Goal: Task Accomplishment & Management: Manage account settings

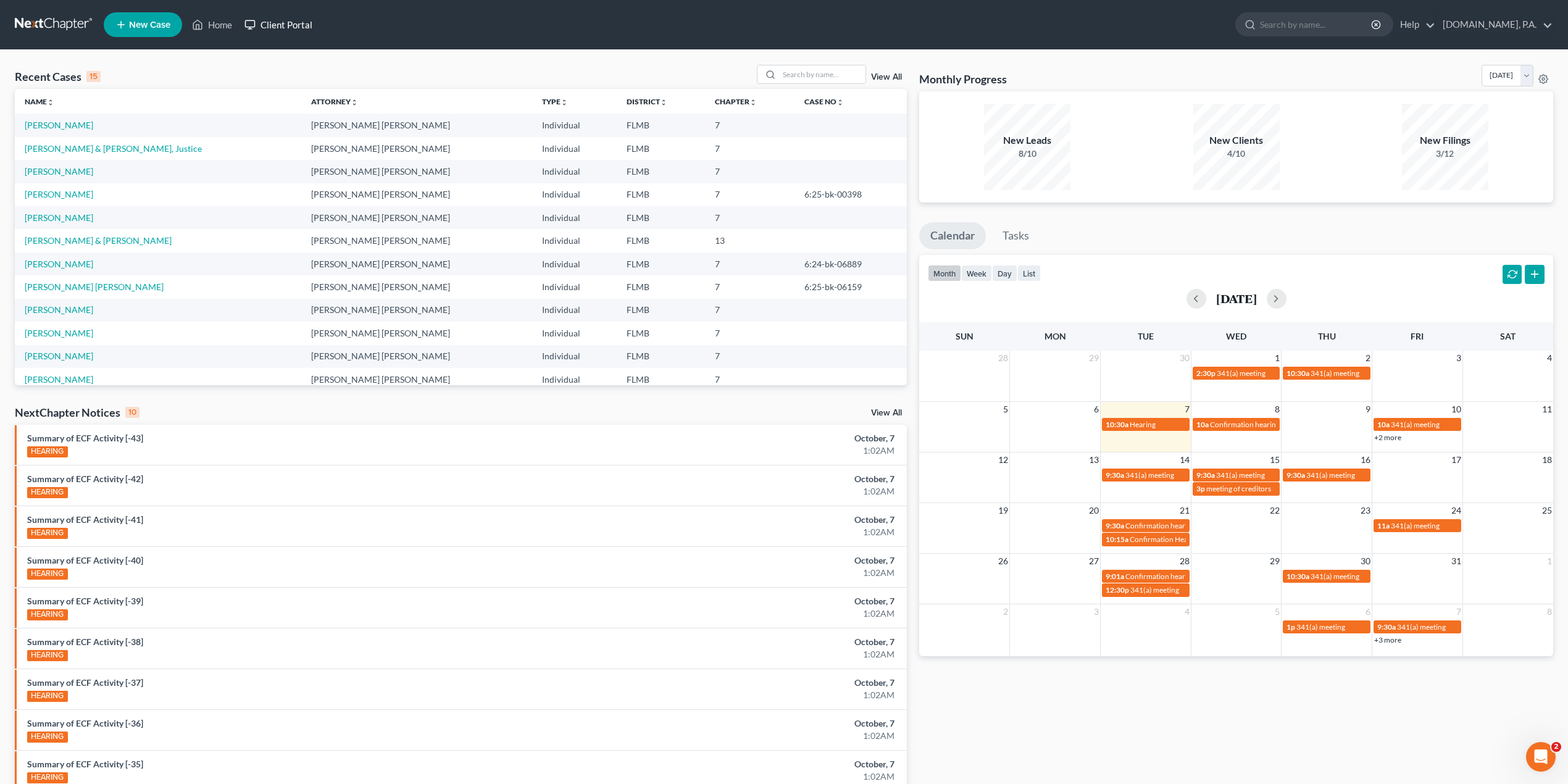
click at [305, 22] on link "Client Portal" at bounding box center [278, 24] width 80 height 22
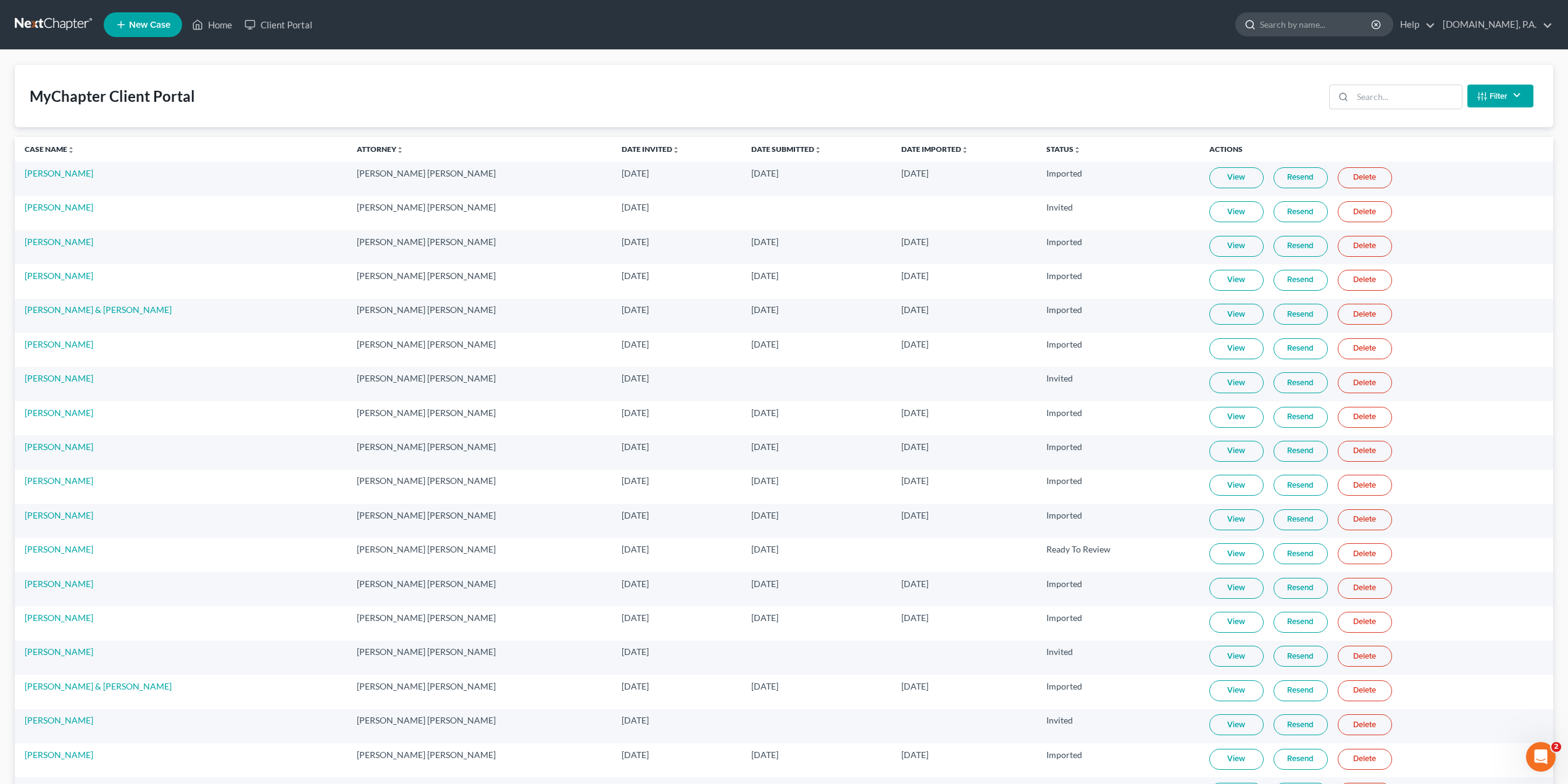
click at [1293, 30] on input "search" at bounding box center [1316, 24] width 113 height 23
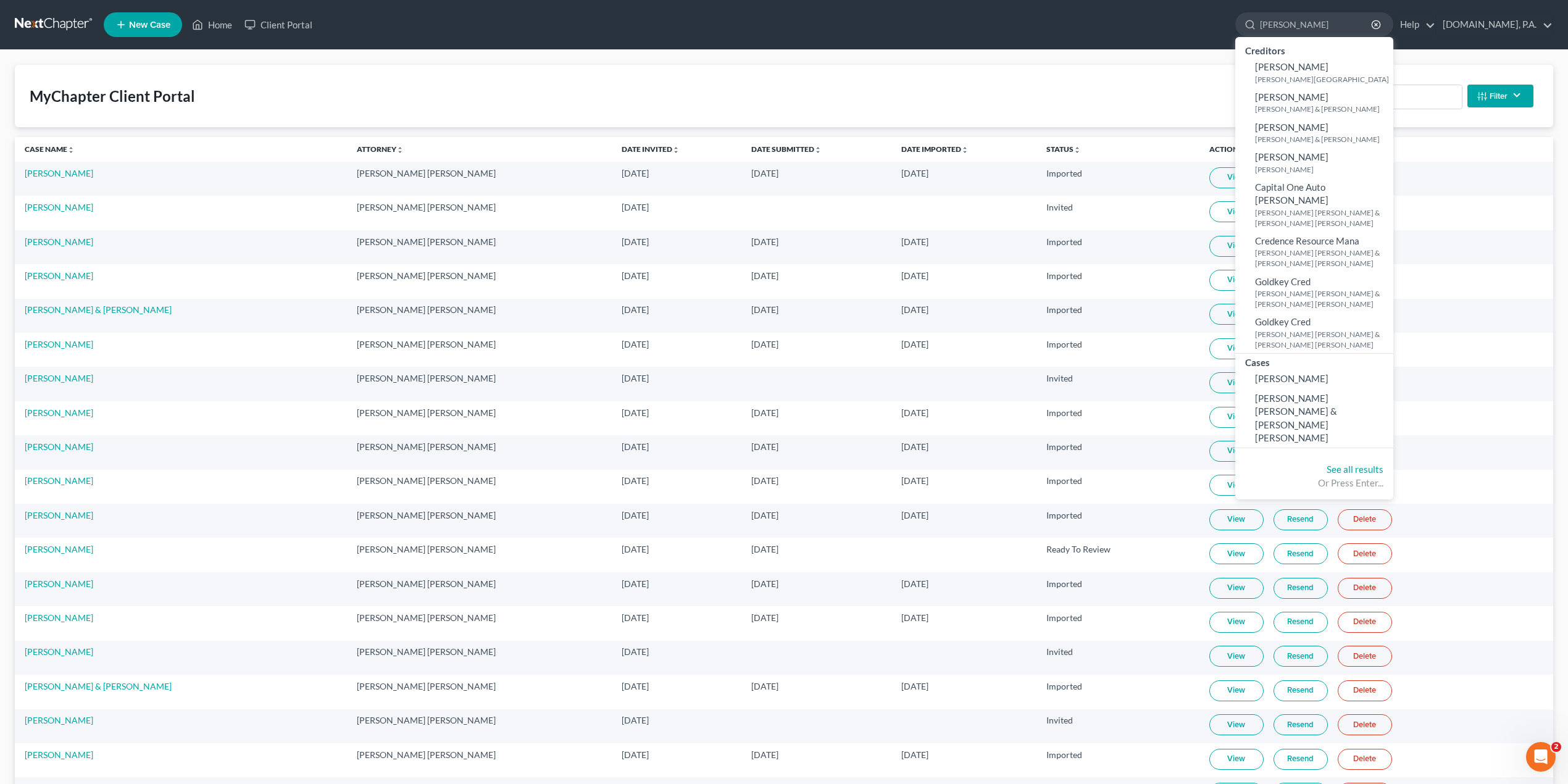
type input "[PERSON_NAME]"
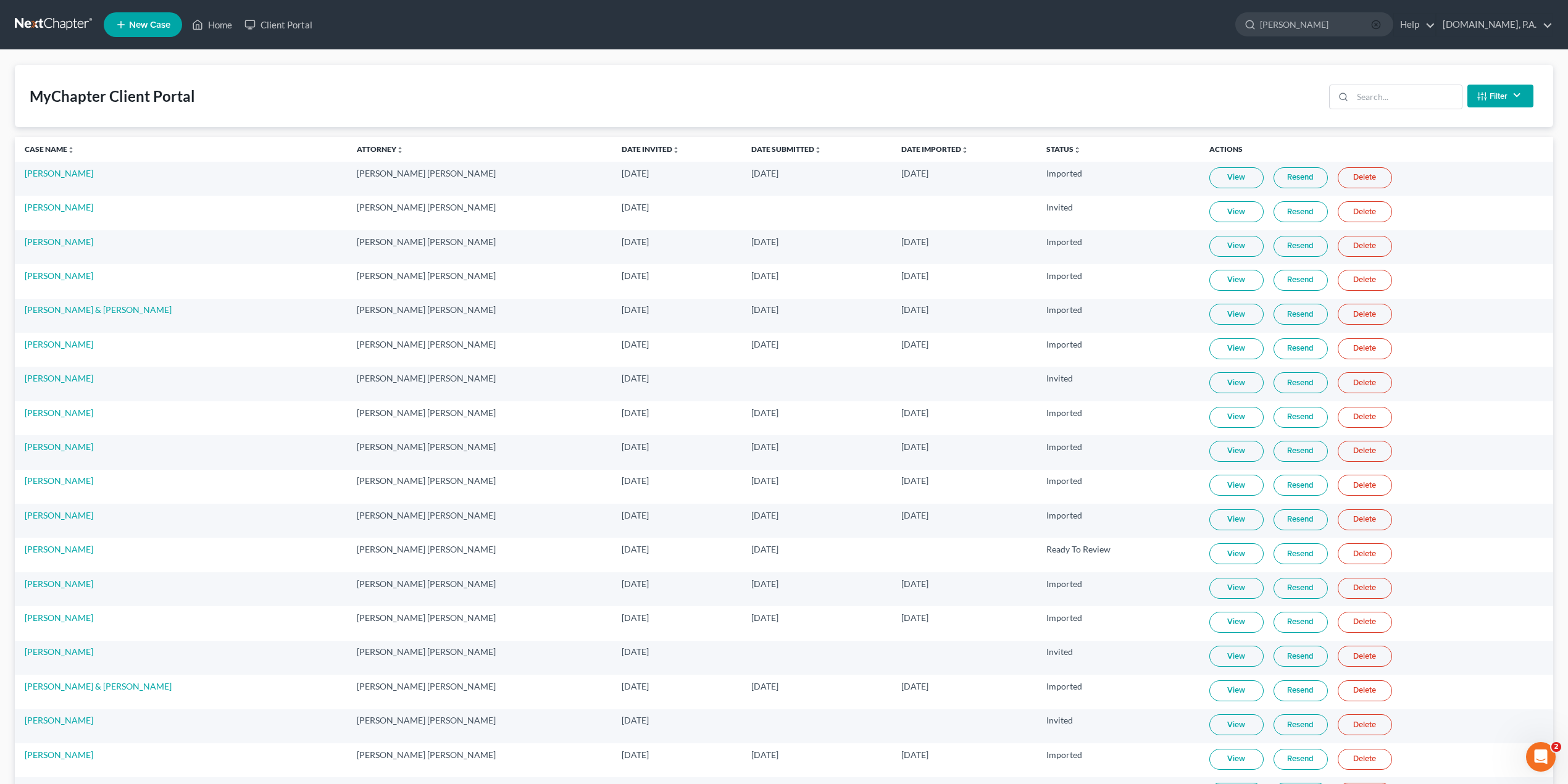
click at [1380, 28] on circle "button" at bounding box center [1375, 24] width 8 height 8
click at [1385, 93] on input "search" at bounding box center [1407, 96] width 109 height 23
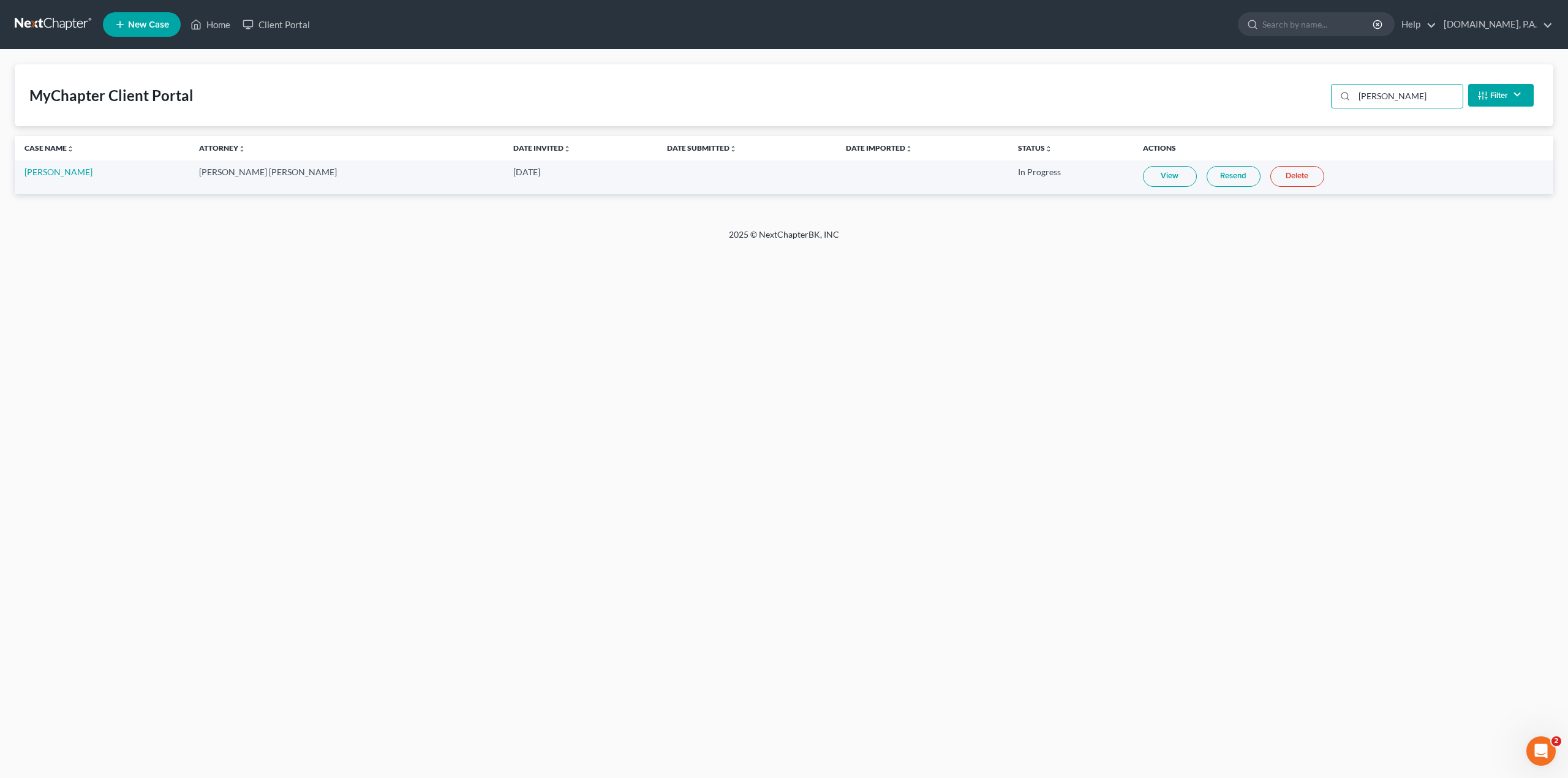
click at [1133, 181] on td "View Resend Delete" at bounding box center [1343, 177] width 420 height 34
click at [1143, 181] on link "View" at bounding box center [1170, 176] width 54 height 21
drag, startPoint x: 455, startPoint y: 349, endPoint x: 456, endPoint y: 332, distance: 17.0
click at [455, 349] on div "Home New Case Client Portal [DOMAIN_NAME], P.A. [PERSON_NAME][EMAIL_ADDRESS][DO…" at bounding box center [784, 389] width 1568 height 778
click at [1402, 102] on input "[PERSON_NAME]" at bounding box center [1409, 96] width 108 height 23
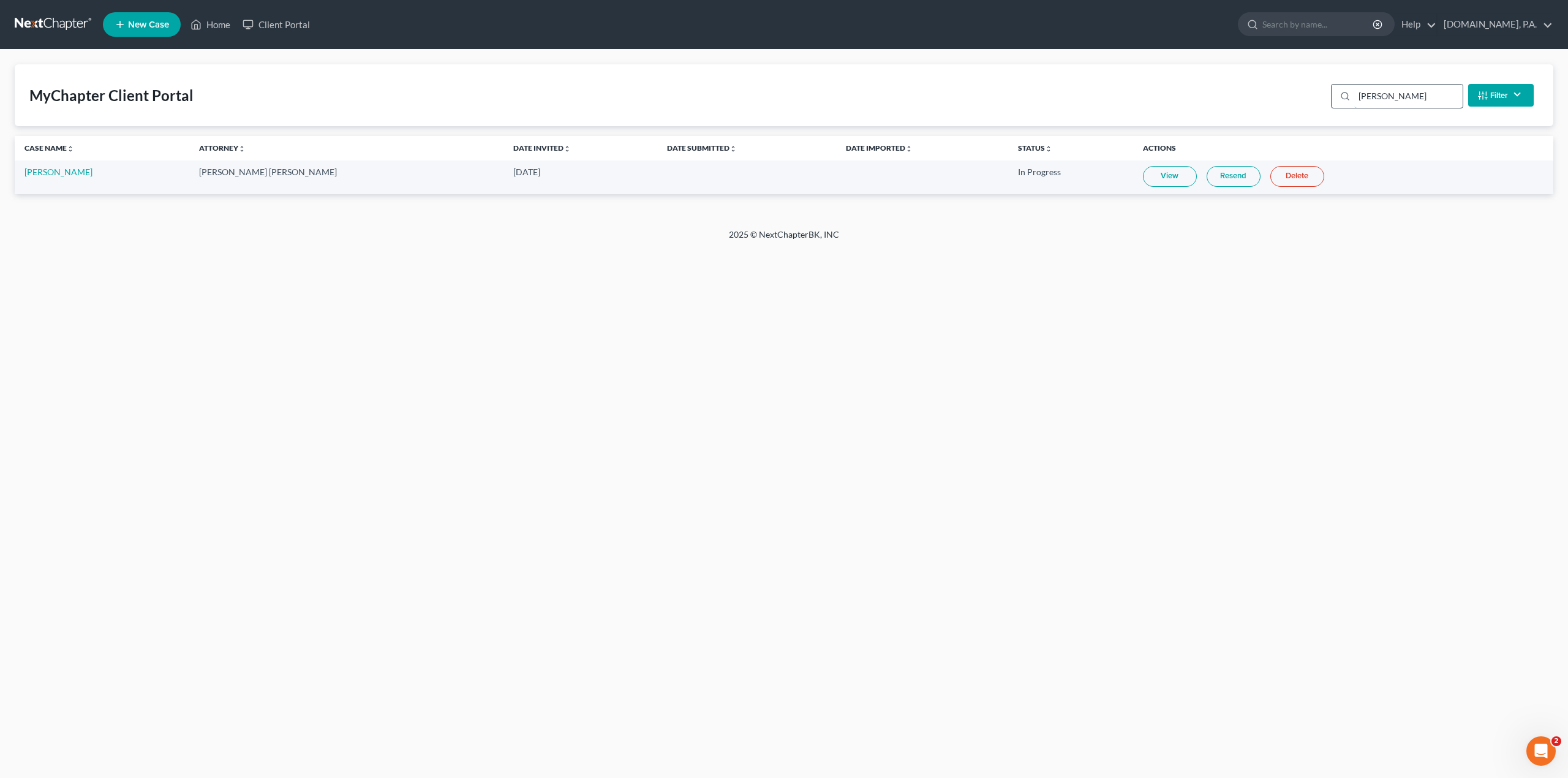
click at [1402, 102] on input "[PERSON_NAME]" at bounding box center [1409, 96] width 108 height 23
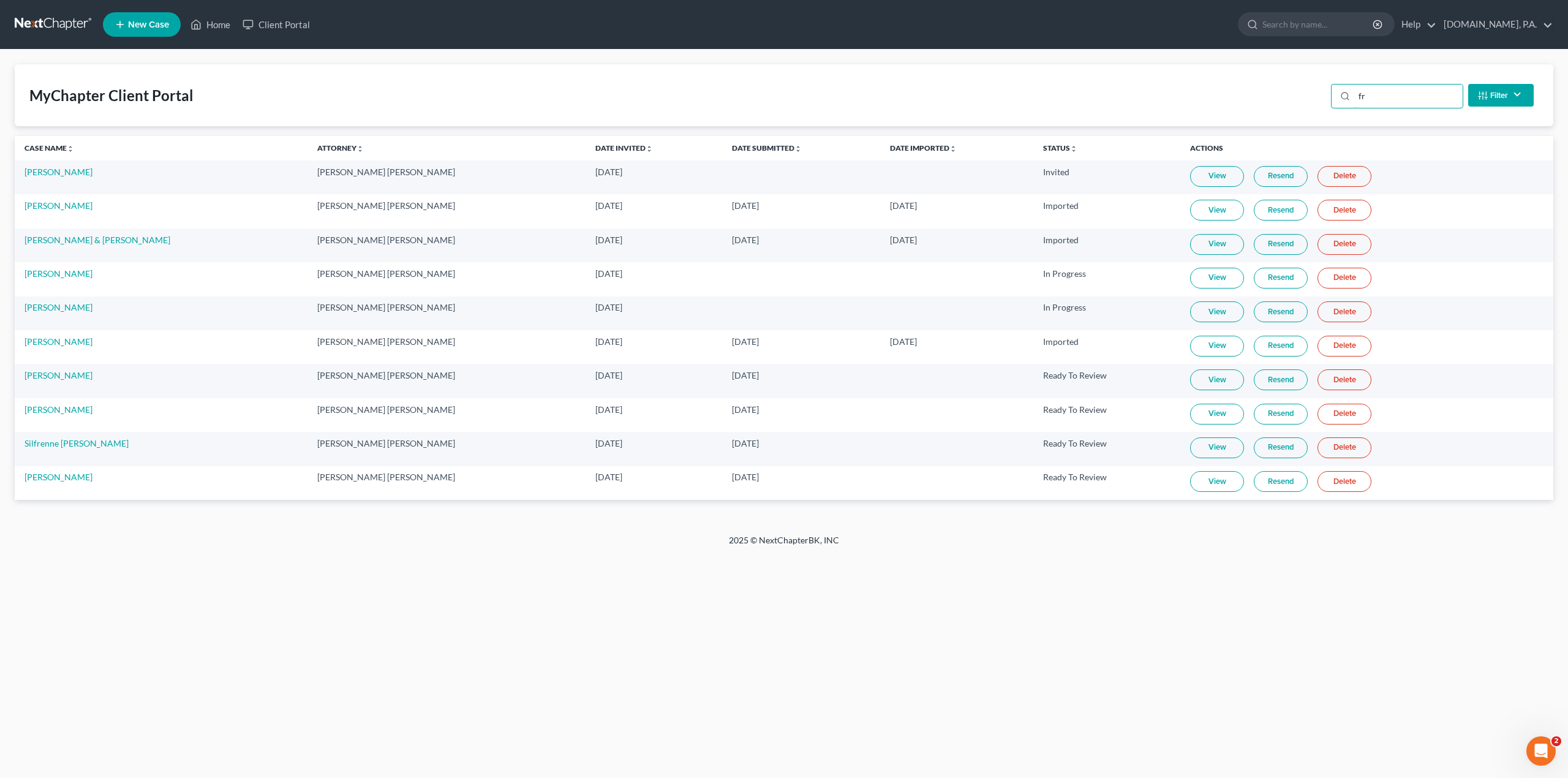
type input "f"
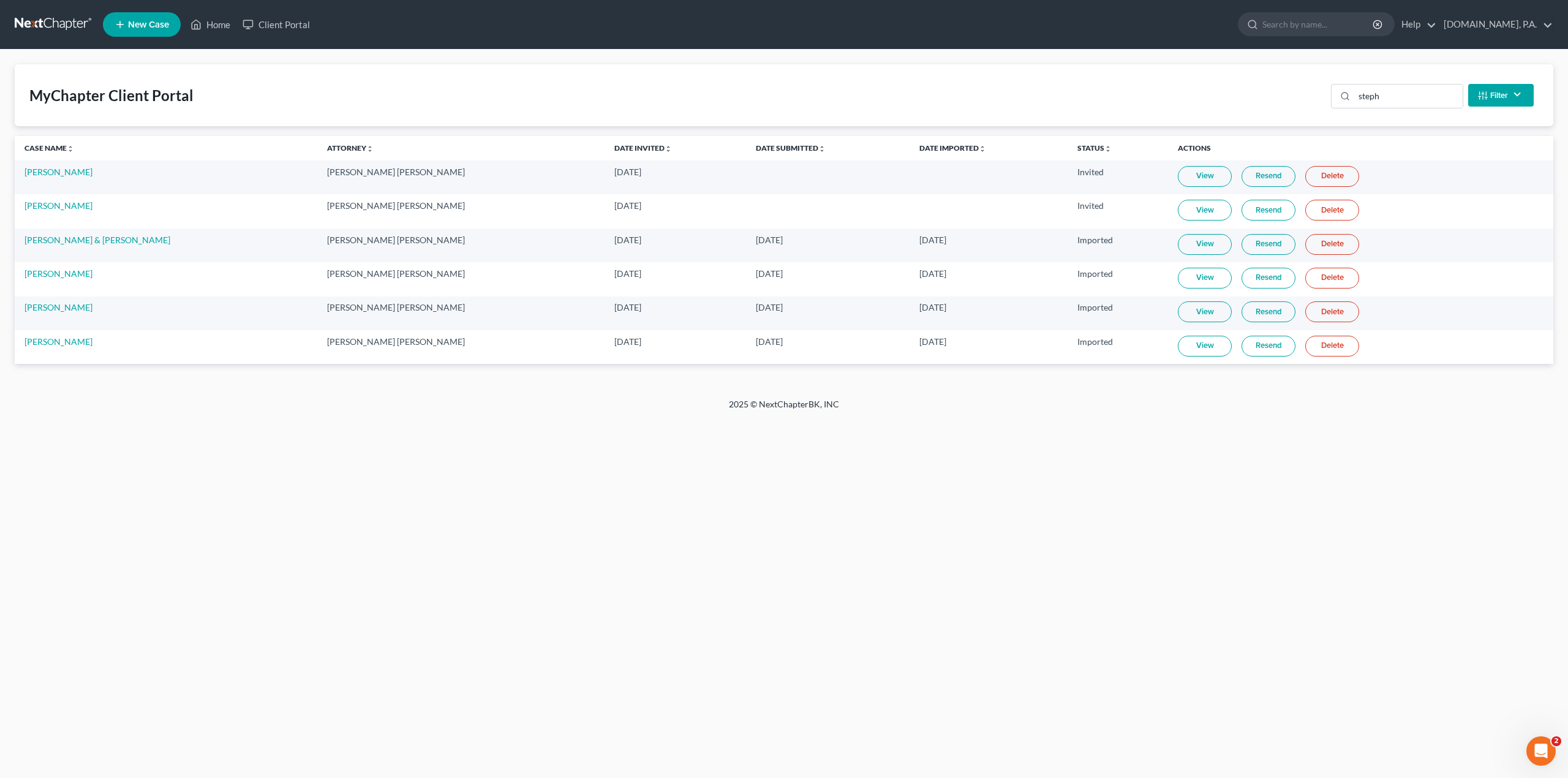
click at [1194, 213] on link "View" at bounding box center [1205, 210] width 54 height 21
click at [1241, 207] on link "Resend" at bounding box center [1268, 210] width 54 height 21
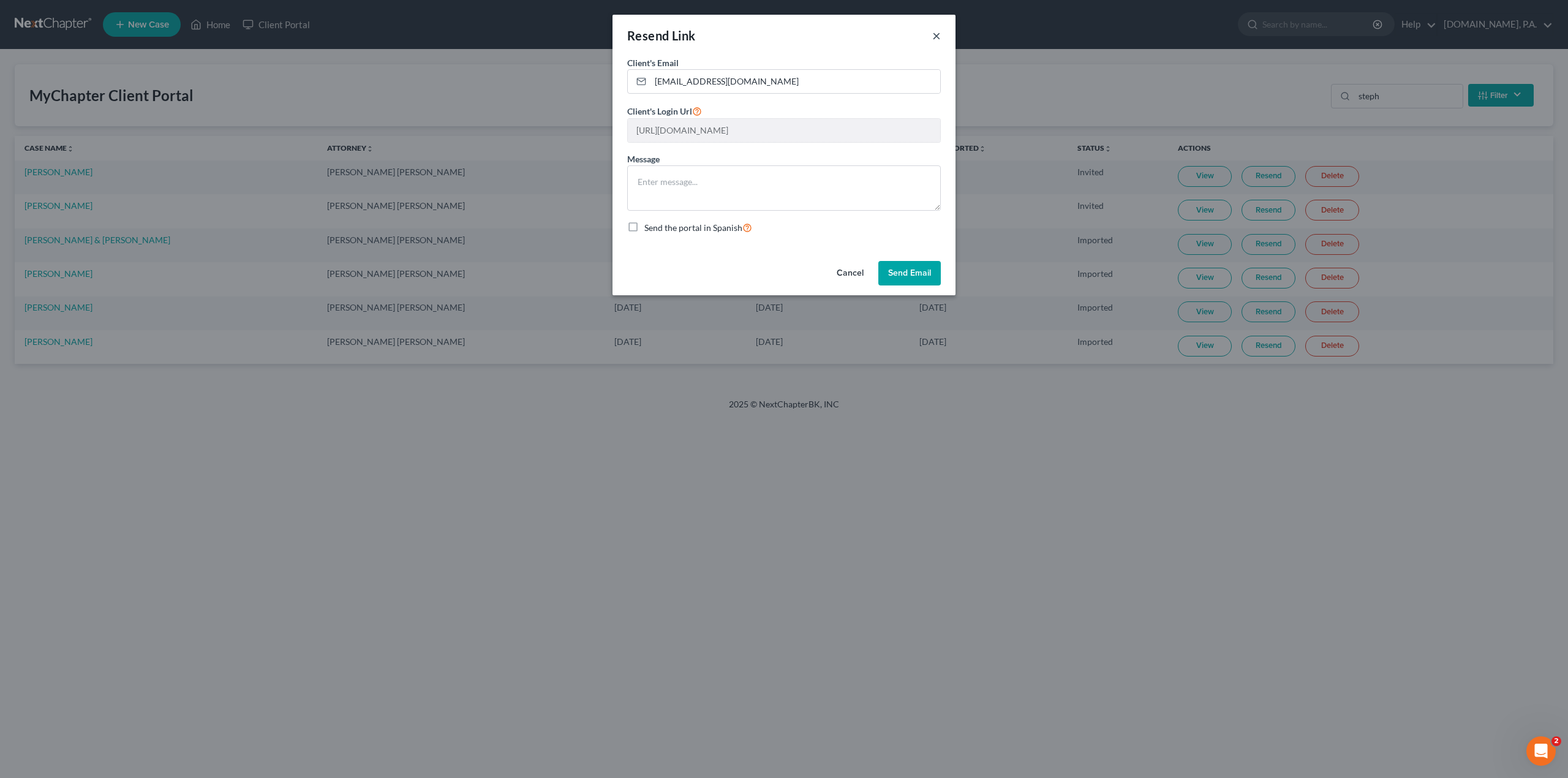
click at [939, 43] on button "×" at bounding box center [936, 35] width 8 height 15
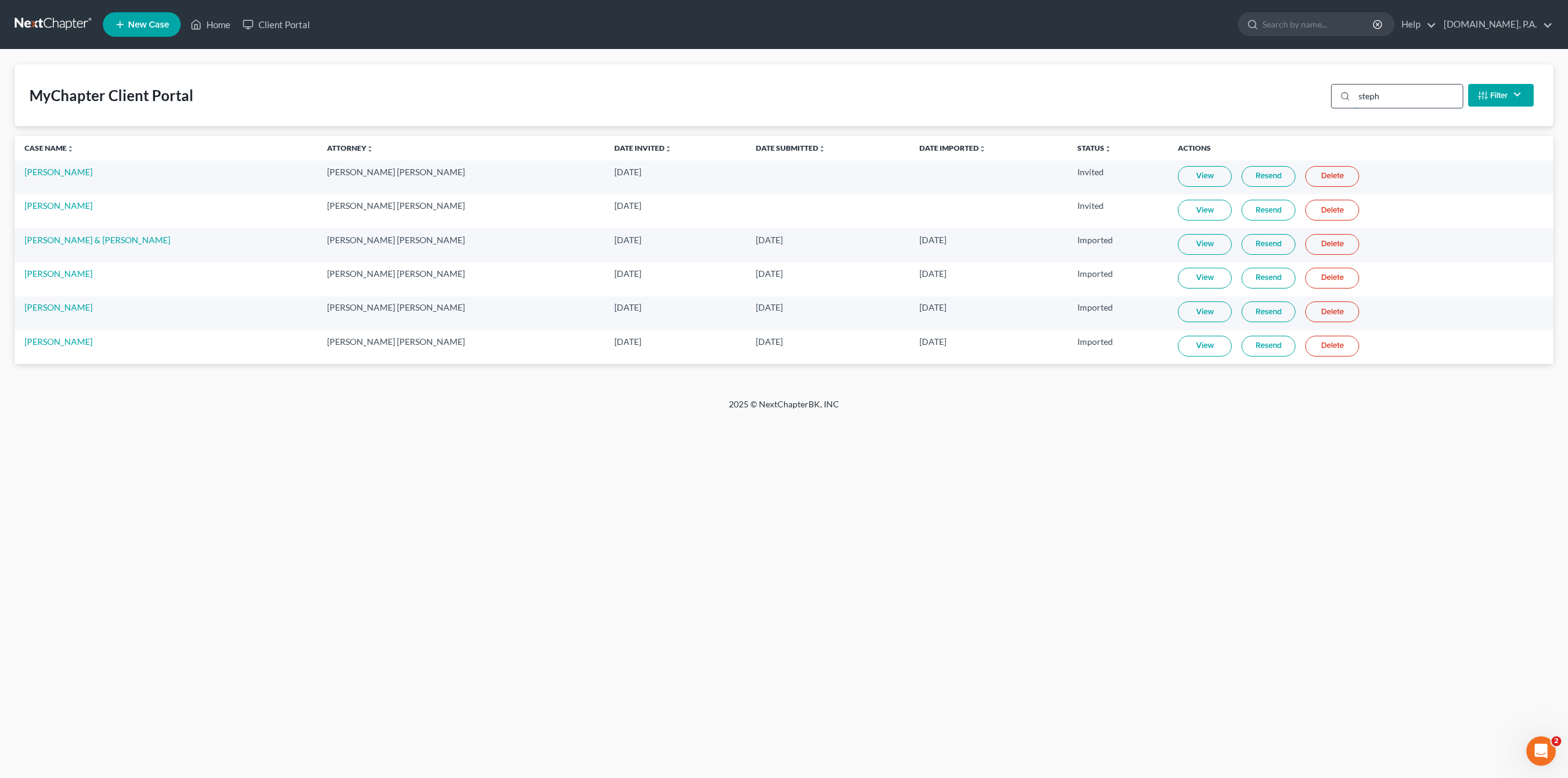
click at [1390, 98] on input "steph" at bounding box center [1409, 96] width 108 height 23
drag, startPoint x: 1390, startPoint y: 98, endPoint x: 1329, endPoint y: 89, distance: 61.7
click at [1329, 89] on div "steph Filter Status Filter... Invited In Progress Ready To Review Reviewed Impo…" at bounding box center [1432, 95] width 213 height 32
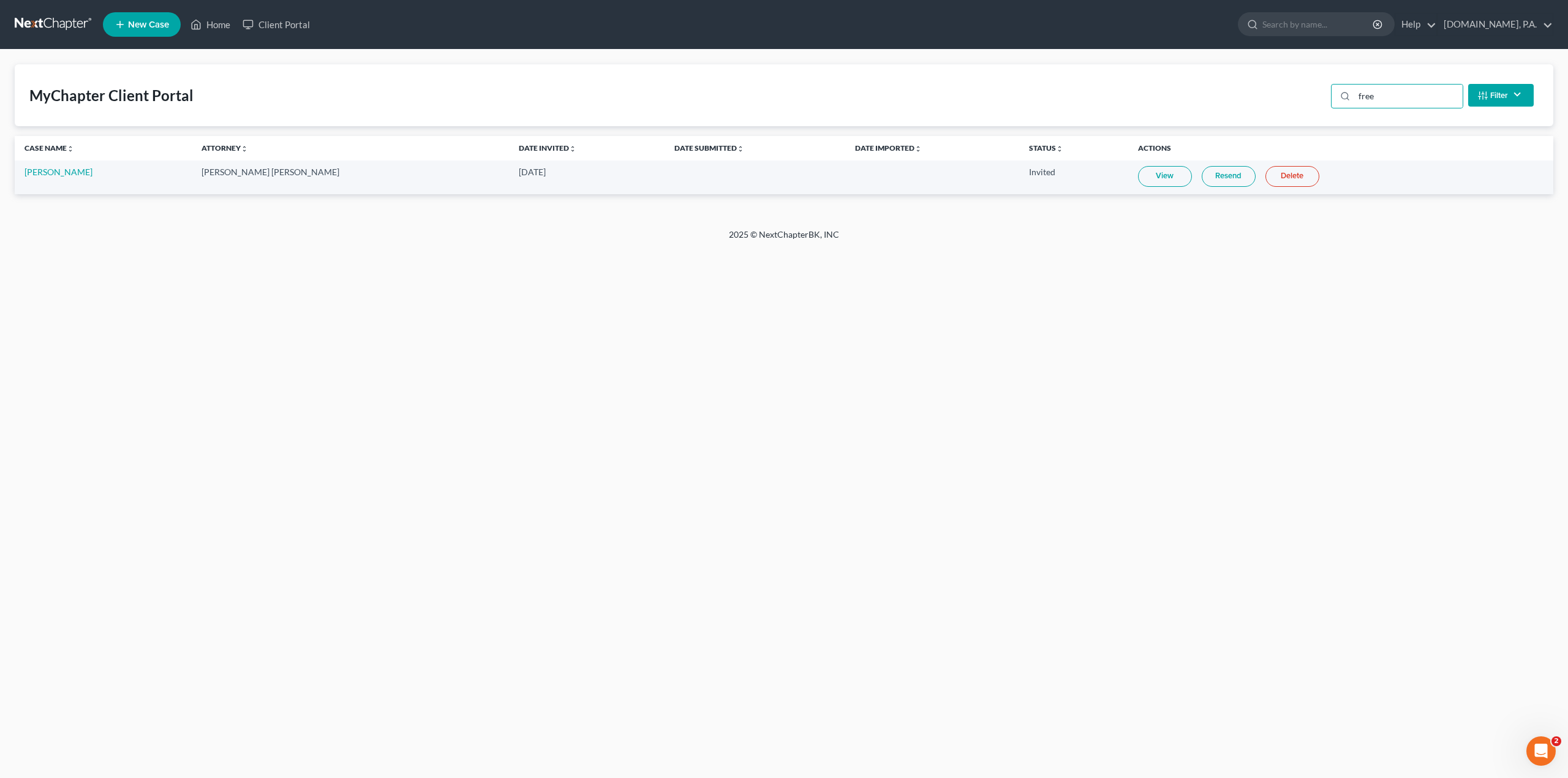
click at [1138, 179] on link "View" at bounding box center [1165, 176] width 54 height 21
click at [1406, 102] on input "free" at bounding box center [1409, 96] width 108 height 23
click at [1143, 179] on link "View" at bounding box center [1170, 176] width 54 height 21
click at [1408, 93] on input "[PERSON_NAME]" at bounding box center [1409, 96] width 108 height 23
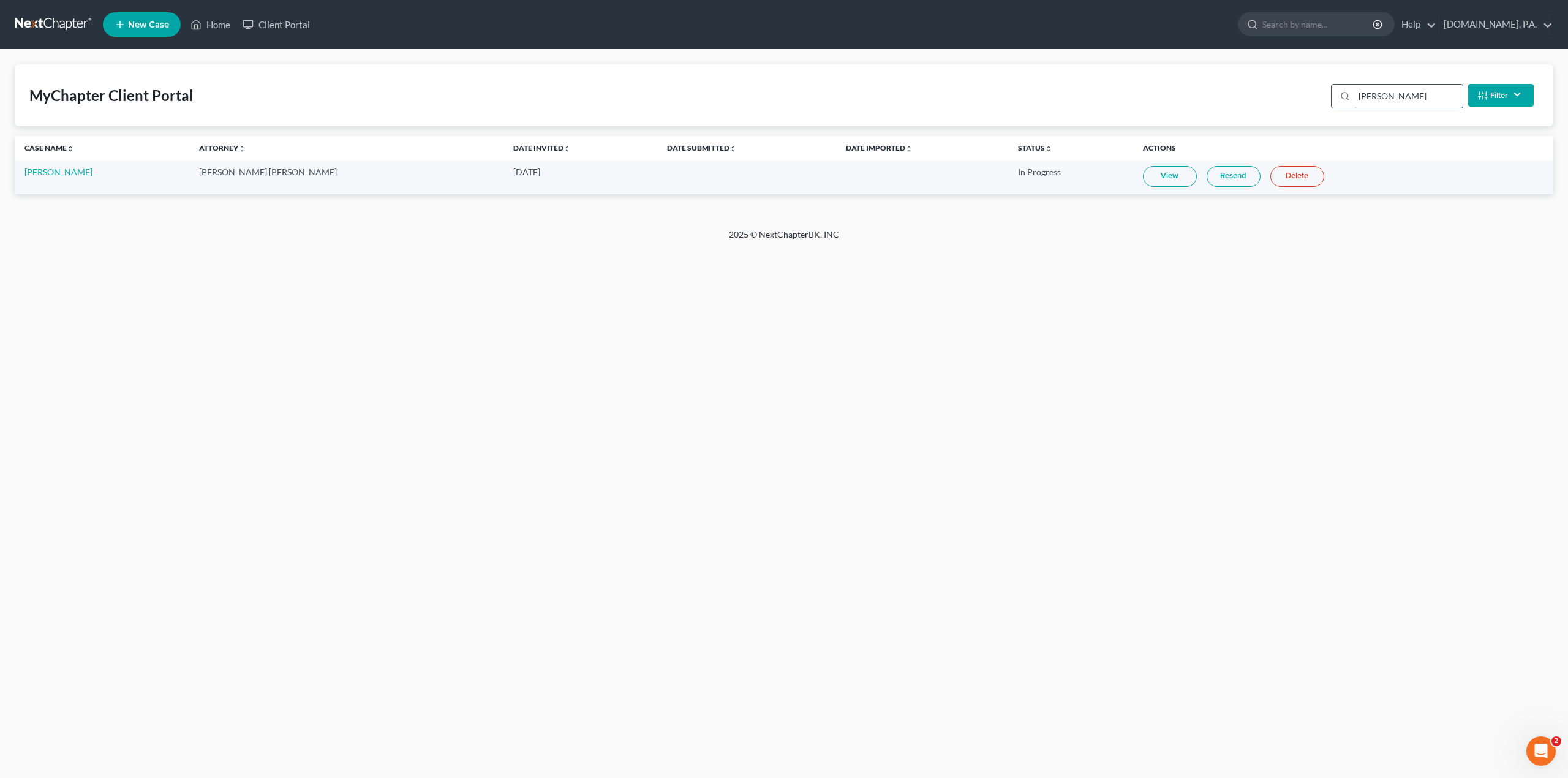
click at [1408, 93] on input "[PERSON_NAME]" at bounding box center [1409, 96] width 108 height 23
type input "bulle"
click at [1138, 175] on link "View" at bounding box center [1165, 176] width 54 height 21
